Goal: Find specific page/section: Find specific page/section

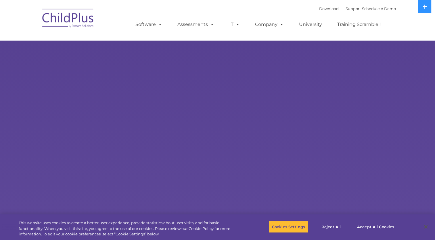
select select "MEDIUM"
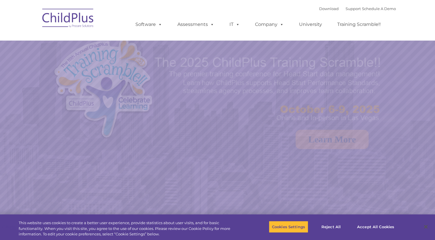
select select "MEDIUM"
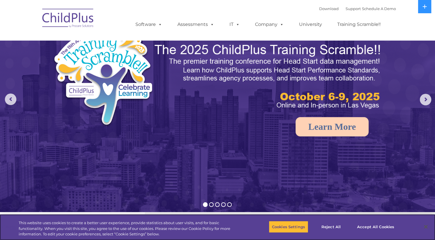
scroll to position [13, 0]
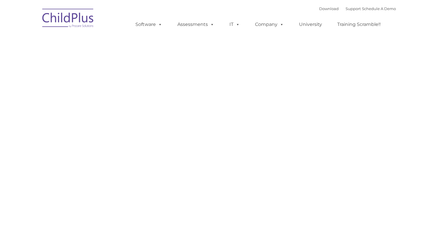
type input ""
